Goal: Navigation & Orientation: Find specific page/section

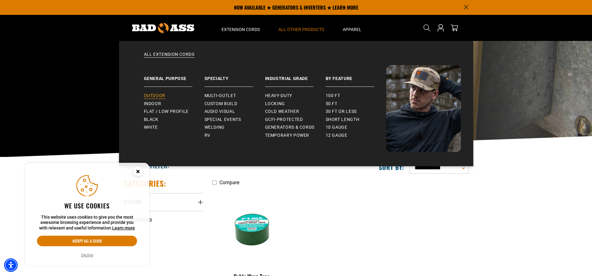
click at [153, 97] on span "Outdoor" at bounding box center [154, 96] width 21 height 6
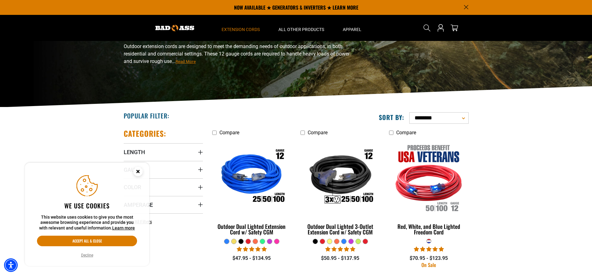
scroll to position [50, 0]
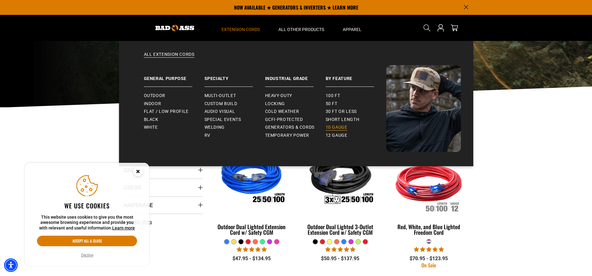
click at [330, 130] on link "10 gauge" at bounding box center [355, 128] width 61 height 8
